Goal: Information Seeking & Learning: Find specific fact

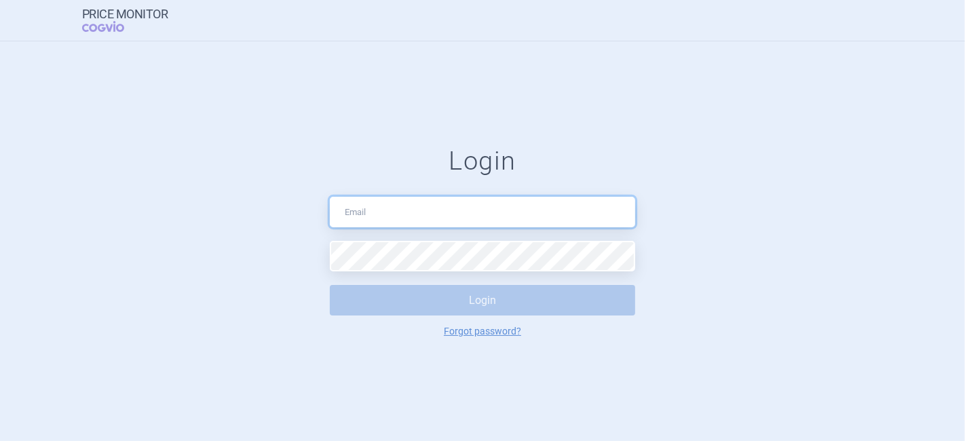
click at [377, 212] on input "text" at bounding box center [482, 212] width 305 height 31
drag, startPoint x: 472, startPoint y: 216, endPoint x: 399, endPoint y: 218, distance: 72.6
click at [399, 218] on input "[EMAIL_ADDRESS][DOMAIN_NAME]" at bounding box center [482, 212] width 305 height 31
type input "[EMAIL_ADDRESS][DOMAIN_NAME]"
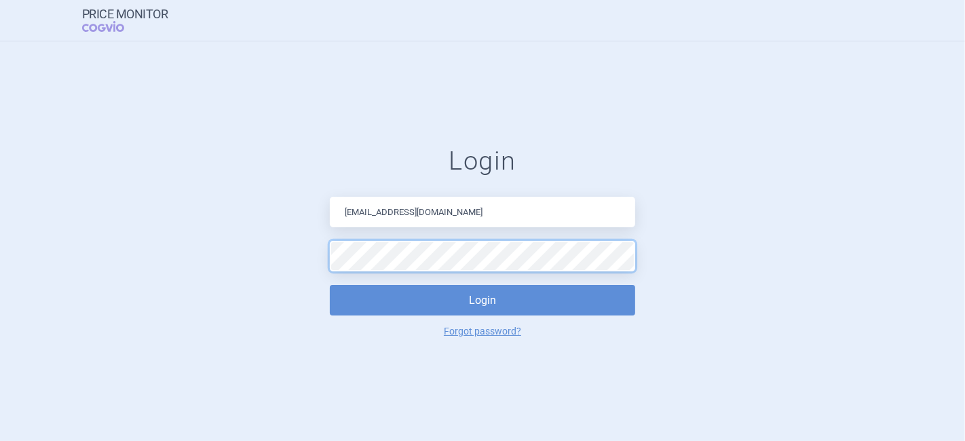
click at [330, 285] on button "Login" at bounding box center [482, 300] width 305 height 31
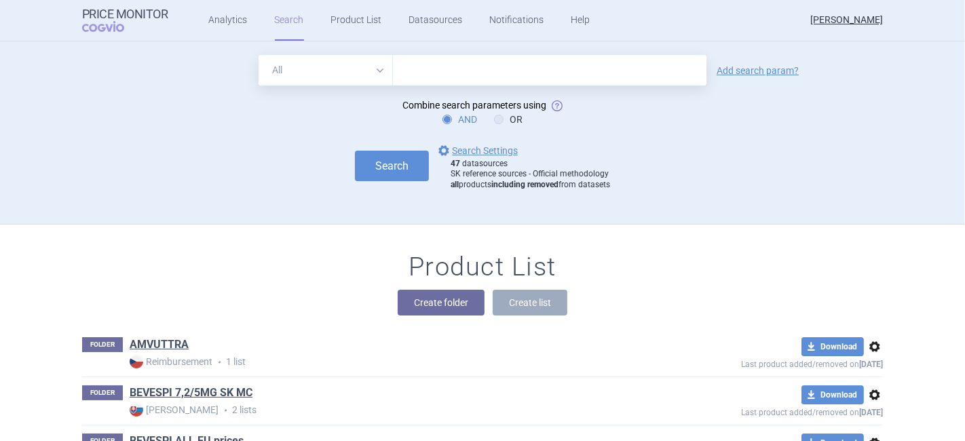
click at [497, 77] on input "text" at bounding box center [549, 70] width 313 height 31
type input "[MEDICAL_DATA]"
click at [751, 72] on link "Add search param?" at bounding box center [758, 70] width 82 height 9
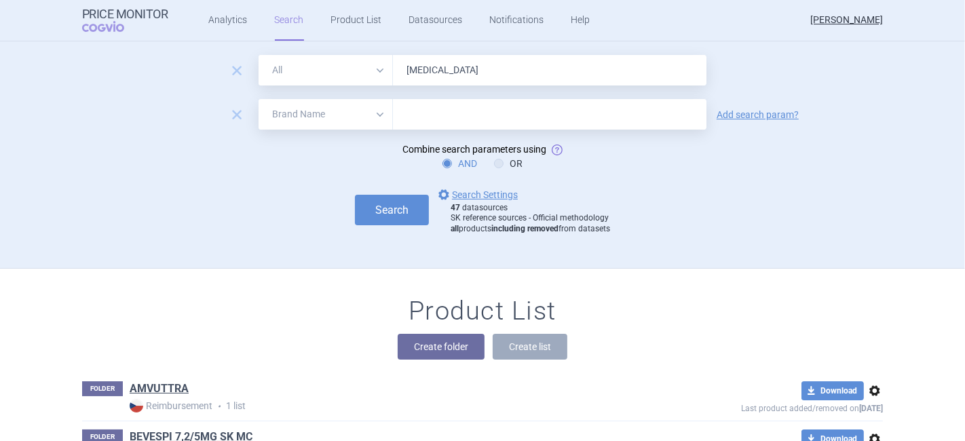
click at [288, 109] on select "All Brand Name ATC Company Active Substance Country Newer than" at bounding box center [326, 114] width 134 height 31
select select "country"
click at [259, 99] on select "All Brand Name ATC Company Active Substance Country Newer than" at bounding box center [326, 114] width 134 height 31
click at [451, 113] on input "text" at bounding box center [550, 115] width 300 height 18
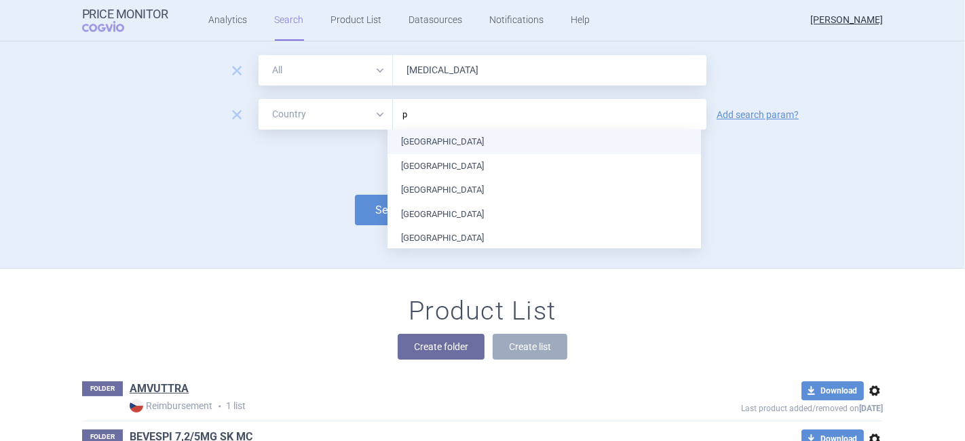
type input "po"
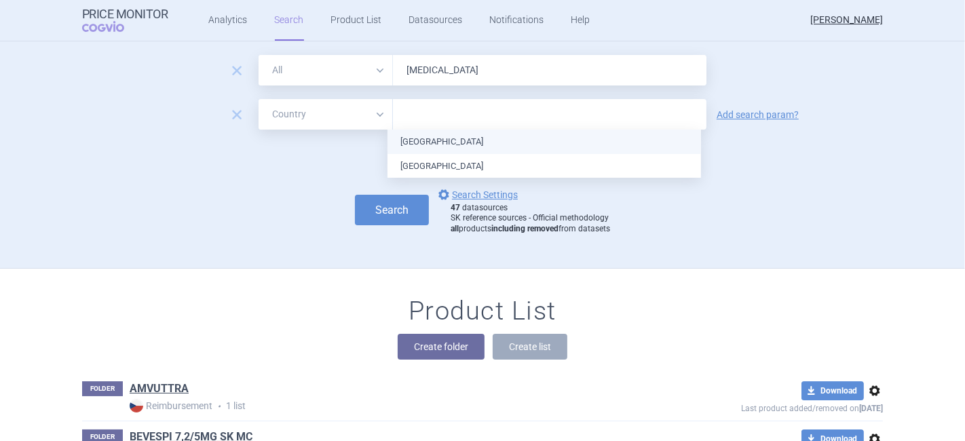
click at [415, 142] on ul "[GEOGRAPHIC_DATA] [GEOGRAPHIC_DATA]" at bounding box center [543, 154] width 313 height 48
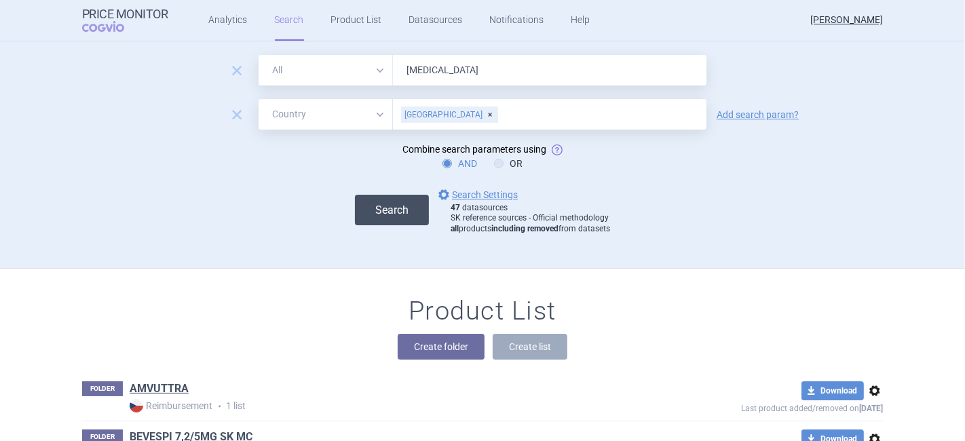
click at [361, 206] on button "Search" at bounding box center [392, 210] width 74 height 31
select select "country"
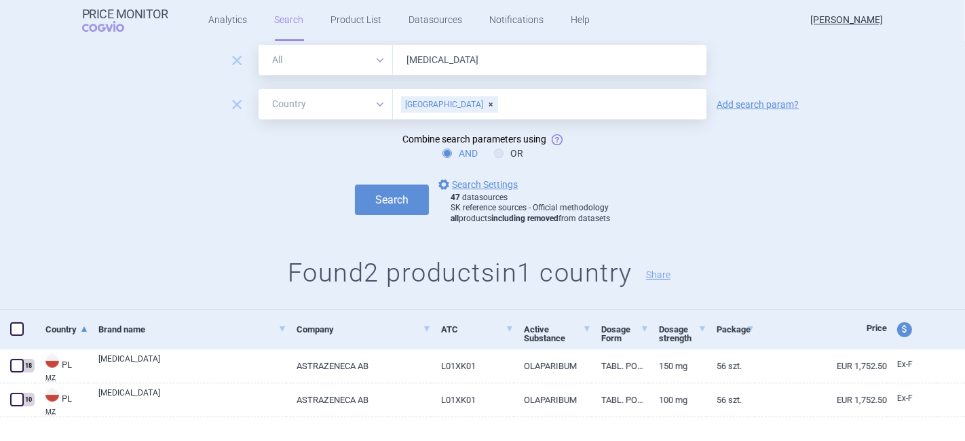
scroll to position [57, 0]
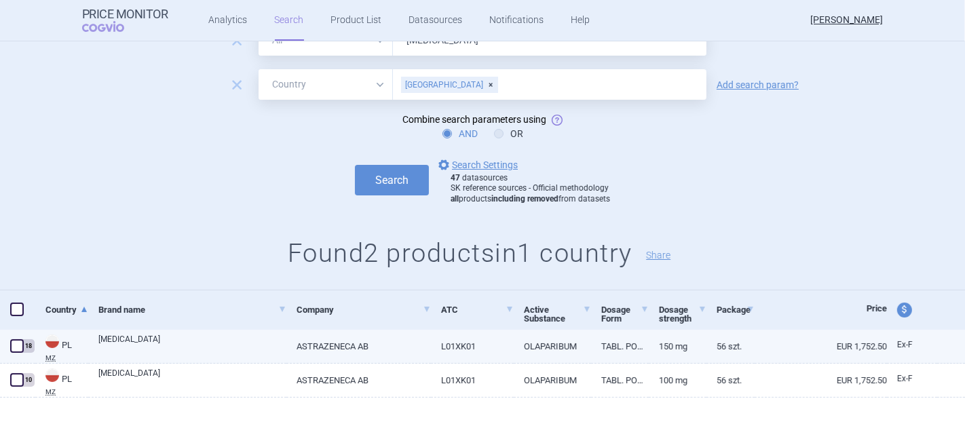
click at [136, 339] on link "[MEDICAL_DATA]" at bounding box center [192, 345] width 188 height 24
select select "EUR"
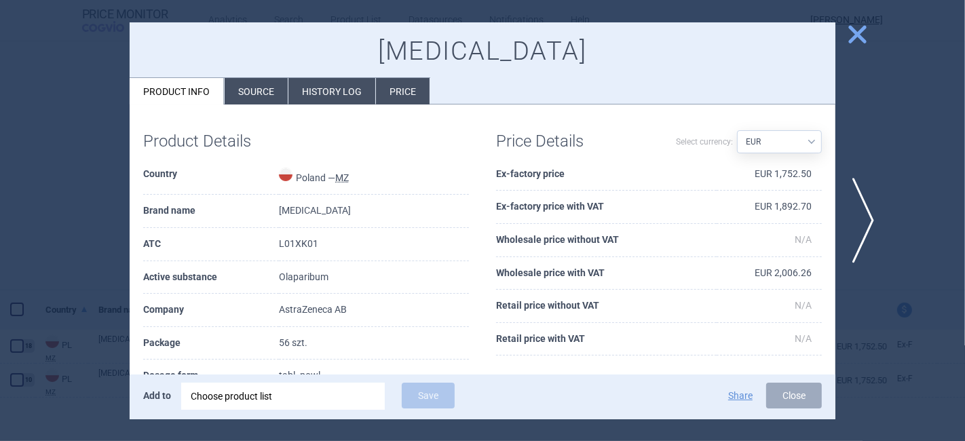
click at [767, 138] on select "Source AED AUD BGN BHD [PERSON_NAME] BRL CAD CHF CNY COP CZK DKK DZD EUR GBP HU…" at bounding box center [779, 141] width 85 height 23
select select
click at [737, 130] on select "Source AED AUD BGN BHD [PERSON_NAME] BRL CAD CHF CNY COP CZK DKK DZD EUR GBP HU…" at bounding box center [779, 141] width 85 height 23
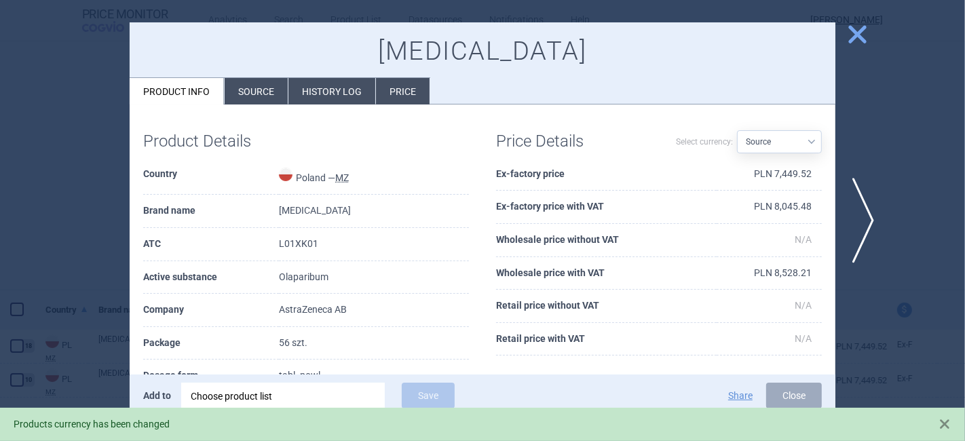
click at [337, 92] on li "History log" at bounding box center [331, 91] width 87 height 26
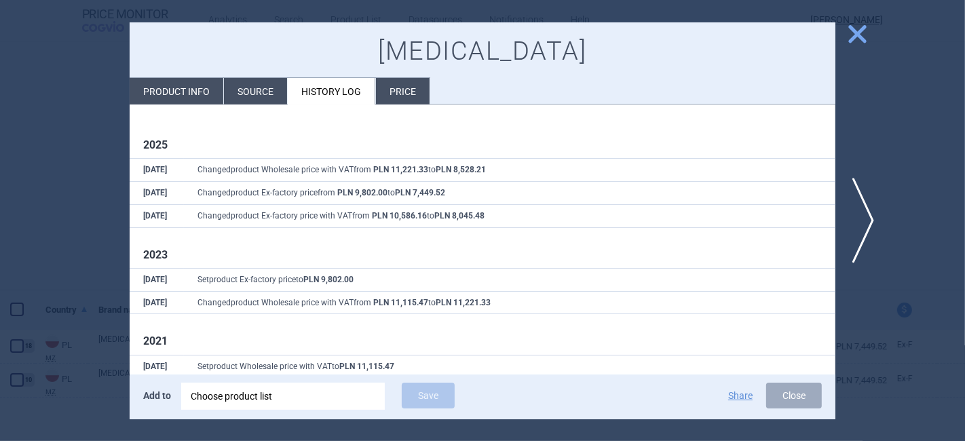
click at [862, 36] on span "close" at bounding box center [857, 34] width 24 height 24
